Goal: Task Accomplishment & Management: Manage account settings

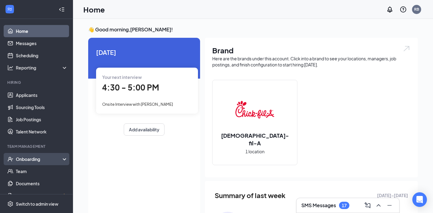
click at [42, 160] on div "Onboarding" at bounding box center [39, 159] width 47 height 6
click at [41, 170] on link "Overview" at bounding box center [42, 171] width 52 height 12
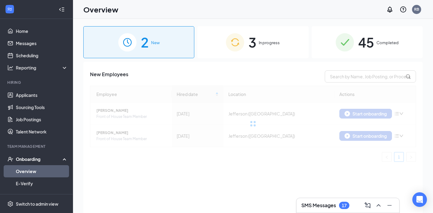
scroll to position [9, 0]
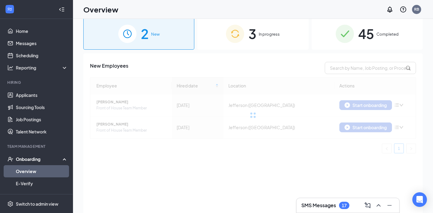
click at [265, 40] on div "3 In progress" at bounding box center [252, 34] width 111 height 32
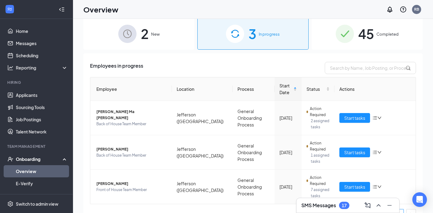
click at [133, 35] on img at bounding box center [127, 34] width 18 height 18
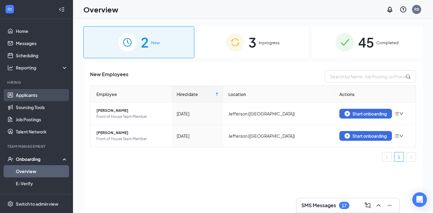
click at [21, 95] on link "Applicants" at bounding box center [42, 95] width 52 height 12
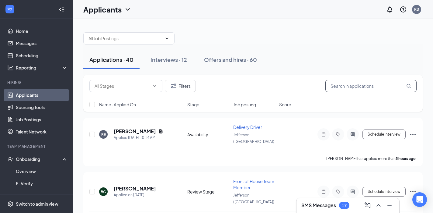
click at [358, 81] on input "text" at bounding box center [370, 86] width 91 height 12
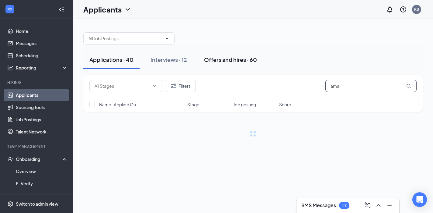
type input "ama"
click at [221, 56] on div "Offers and hires · 60" at bounding box center [230, 60] width 53 height 8
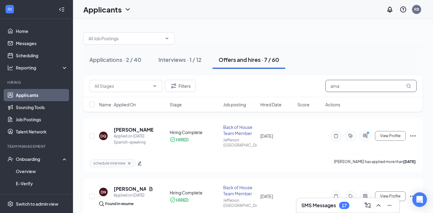
click at [344, 85] on input "ama" at bounding box center [370, 86] width 91 height 12
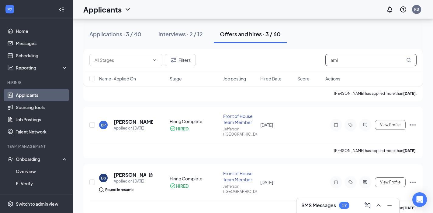
scroll to position [68, 0]
type input "ami"
click at [105, 34] on div "Applications · 3 / 40" at bounding box center [115, 34] width 52 height 8
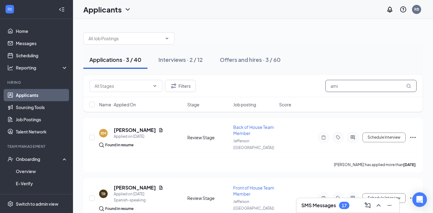
click at [352, 90] on input "ami" at bounding box center [370, 86] width 91 height 12
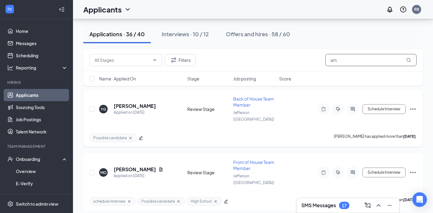
scroll to position [512, 0]
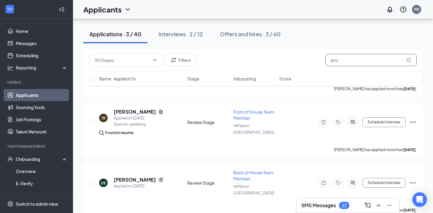
scroll to position [75, 0]
type input "ama"
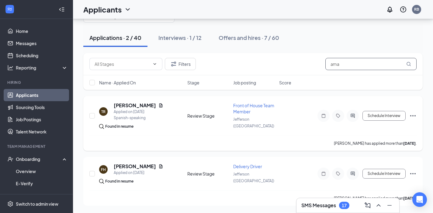
scroll to position [22, 0]
